Goal: Information Seeking & Learning: Learn about a topic

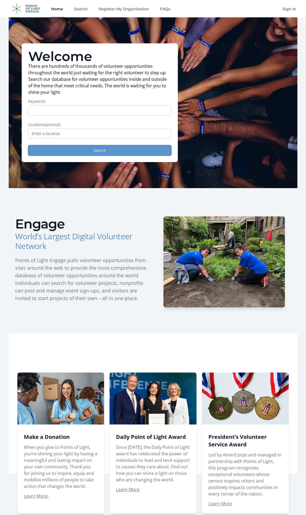
click at [103, 151] on button "Search" at bounding box center [99, 150] width 143 height 10
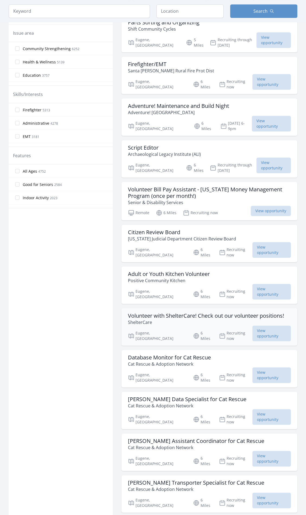
scroll to position [217, 0]
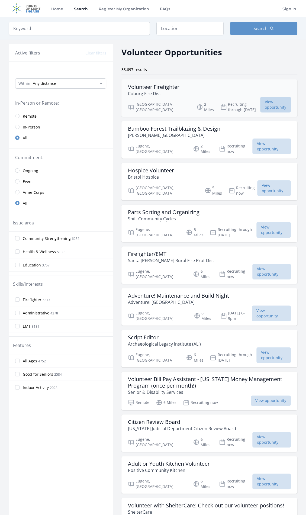
click at [260, 102] on span "View opportunity" at bounding box center [275, 105] width 31 height 16
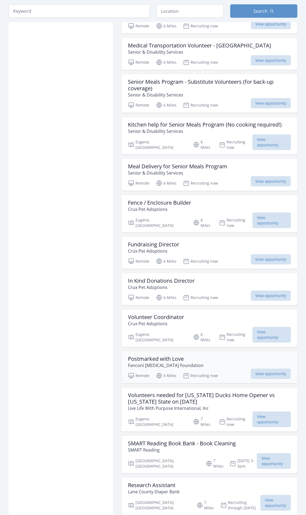
scroll to position [1003, 0]
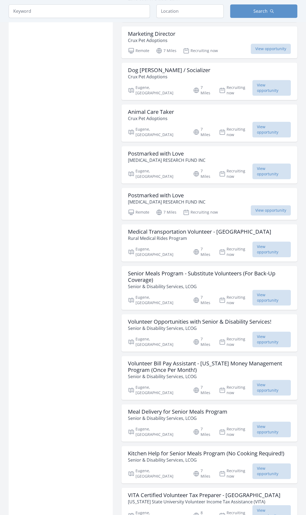
scroll to position [1816, 0]
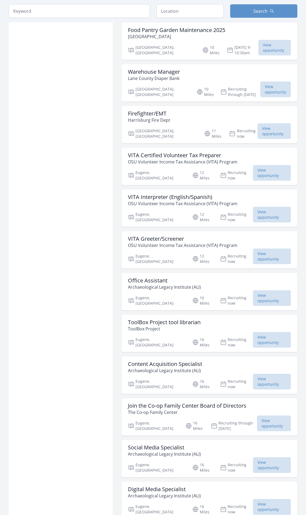
scroll to position [2520, 0]
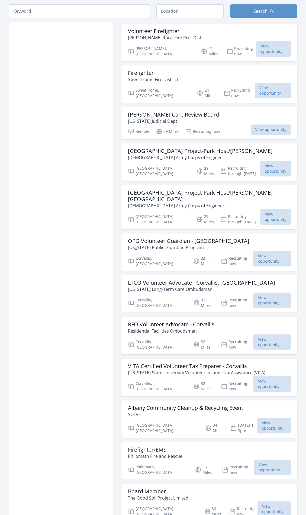
scroll to position [3252, 0]
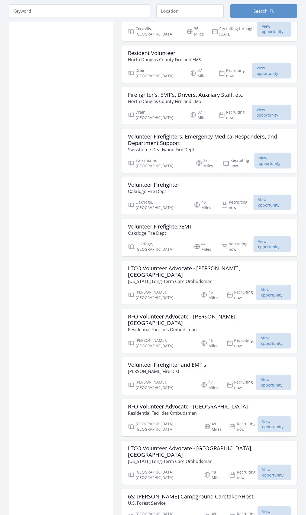
scroll to position [4010, 0]
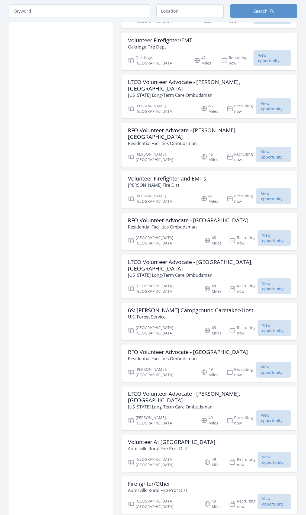
scroll to position [4200, 0]
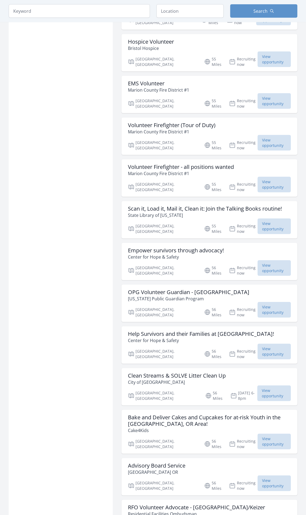
scroll to position [5392, 0]
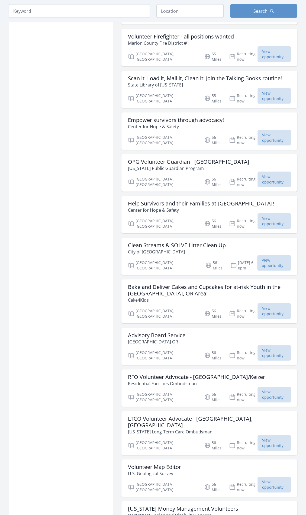
scroll to position [5501, 0]
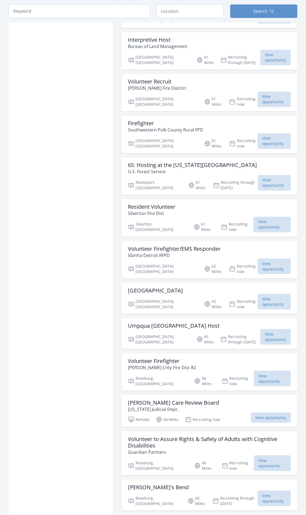
scroll to position [6693, 0]
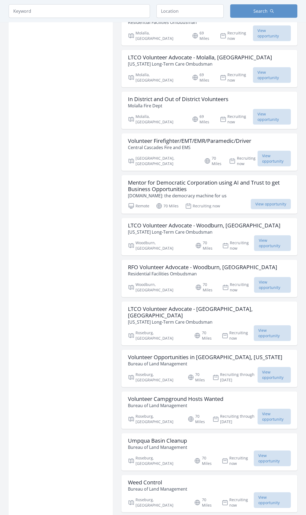
scroll to position [7235, 0]
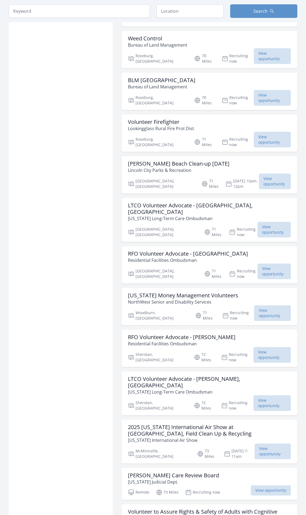
scroll to position [7669, 0]
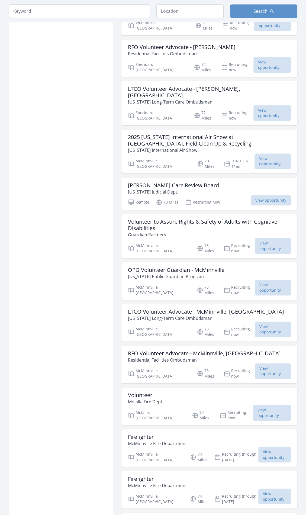
scroll to position [8048, 0]
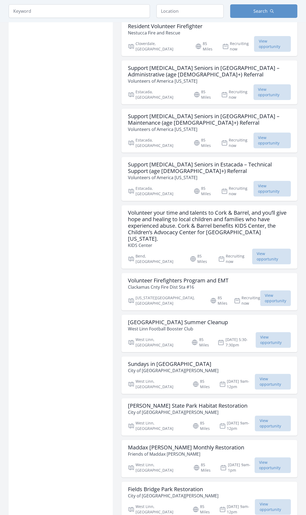
scroll to position [9213, 0]
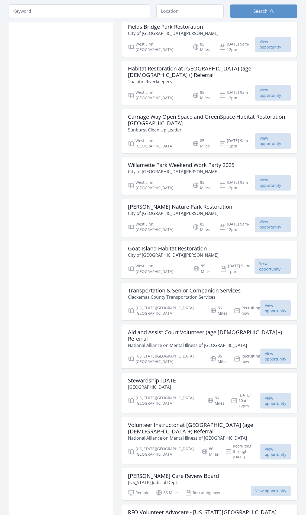
scroll to position [9674, 0]
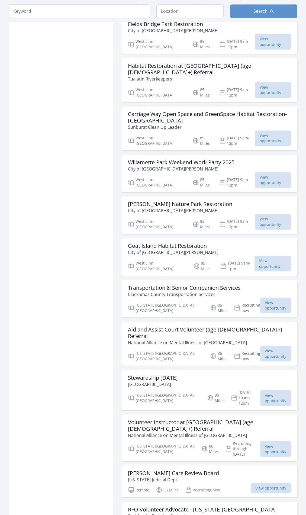
drag, startPoint x: 269, startPoint y: 430, endPoint x: 262, endPoint y: 429, distance: 6.6
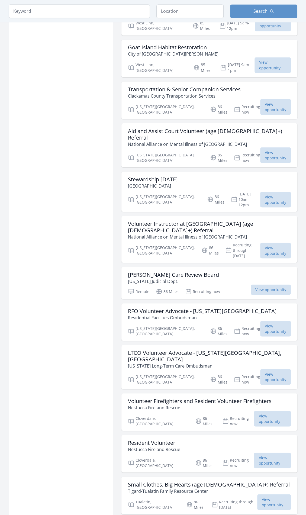
scroll to position [9890, 0]
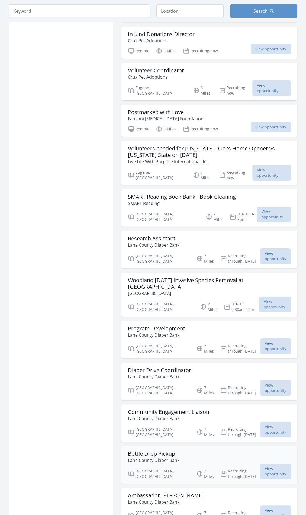
scroll to position [1283, 0]
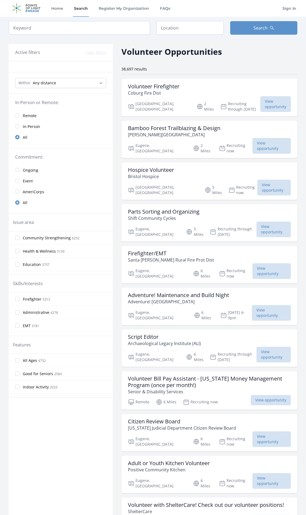
scroll to position [0, 0]
click at [25, 119] on link "Remote" at bounding box center [61, 116] width 104 height 11
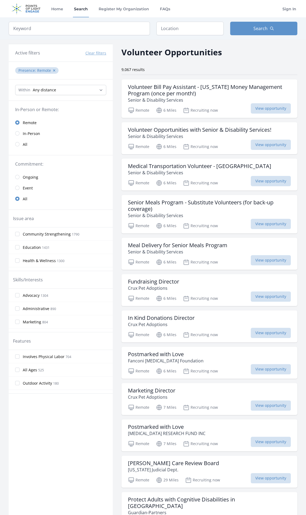
click at [20, 141] on link "All" at bounding box center [61, 144] width 104 height 11
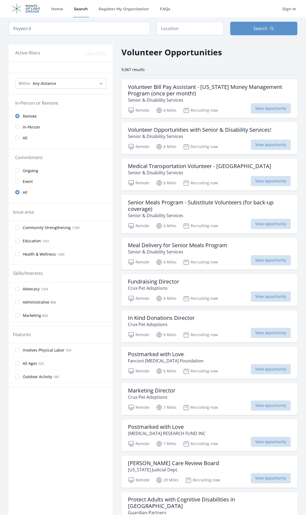
click at [22, 142] on link "All" at bounding box center [61, 137] width 104 height 11
click at [15, 137] on input "radio" at bounding box center [17, 137] width 4 height 4
click at [17, 139] on input "radio" at bounding box center [17, 137] width 4 height 4
click at [19, 137] on input "radio" at bounding box center [17, 137] width 4 height 4
click at [17, 138] on input "radio" at bounding box center [17, 137] width 4 height 4
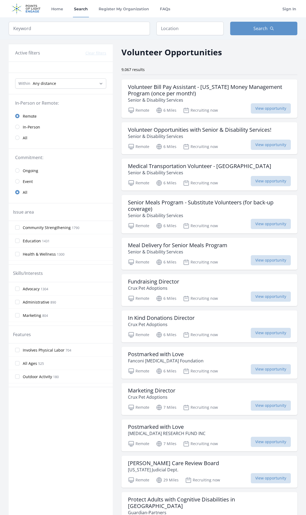
click at [25, 138] on span "All" at bounding box center [25, 137] width 5 height 5
click at [17, 137] on input "radio" at bounding box center [17, 137] width 4 height 4
click at [17, 127] on input "radio" at bounding box center [17, 127] width 4 height 4
click at [17, 129] on link "In-Person" at bounding box center [61, 126] width 104 height 11
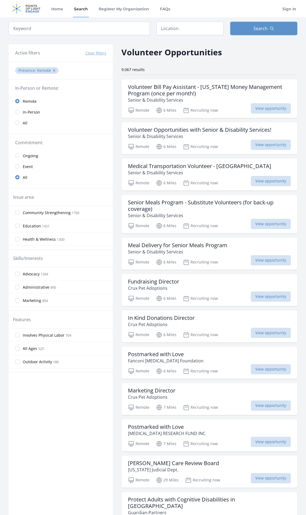
click at [15, 119] on link "All" at bounding box center [61, 122] width 104 height 11
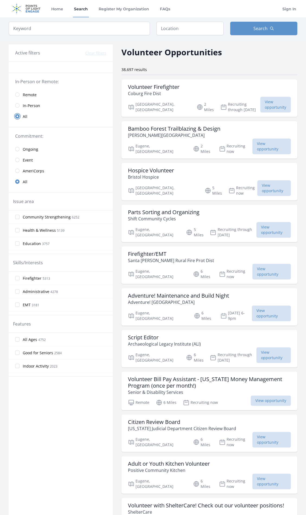
click at [18, 114] on input "radio" at bounding box center [17, 116] width 4 height 4
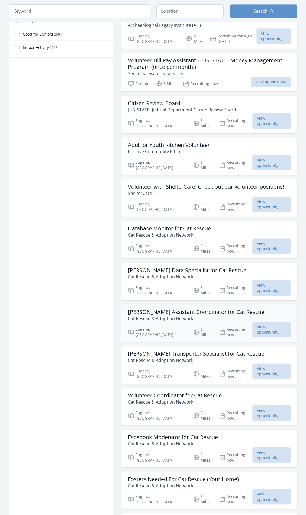
scroll to position [379, 0]
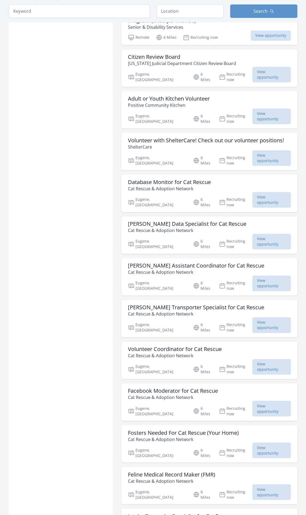
scroll to position [352, 0]
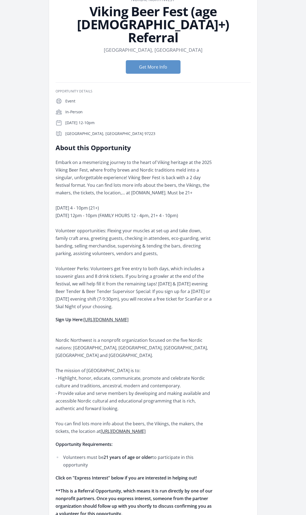
scroll to position [27, 0]
